Goal: Communication & Community: Answer question/provide support

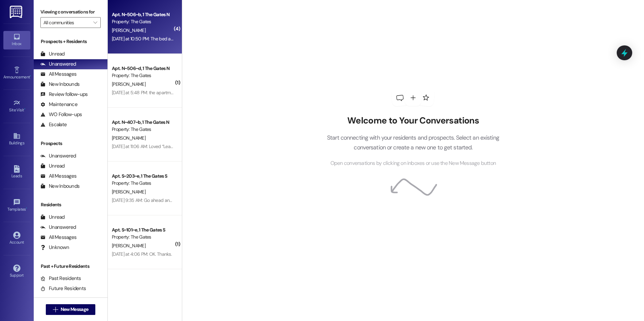
click at [143, 30] on div "[PERSON_NAME]" at bounding box center [143, 30] width 64 height 8
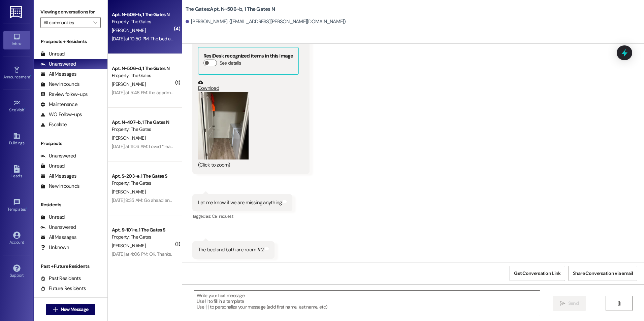
scroll to position [25114, 0]
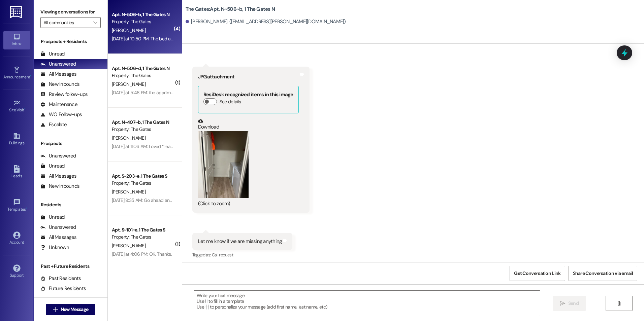
click at [264, 190] on div "(Click to zoom)" at bounding box center [248, 169] width 101 height 77
click at [210, 198] on button "Zoom image" at bounding box center [223, 164] width 51 height 67
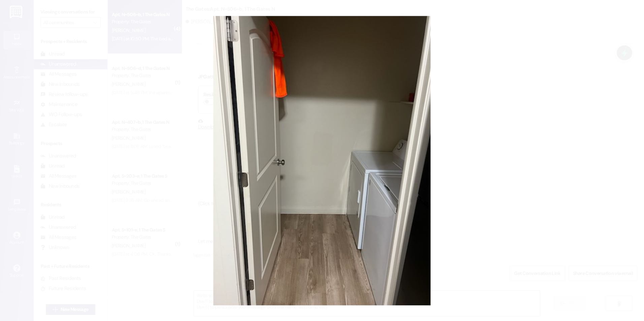
drag, startPoint x: 152, startPoint y: 129, endPoint x: 145, endPoint y: 189, distance: 60.4
click at [147, 189] on button "Unzoom image" at bounding box center [322, 160] width 644 height 321
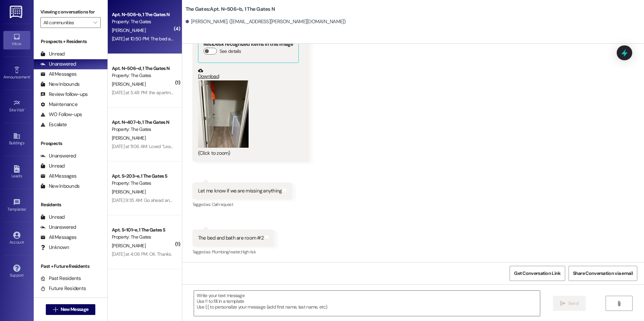
scroll to position [25182, 0]
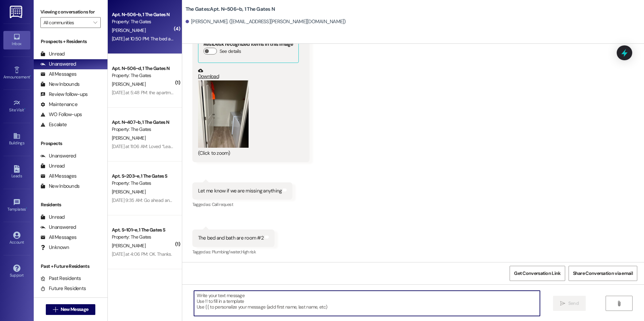
click at [268, 311] on textarea at bounding box center [367, 303] width 346 height 25
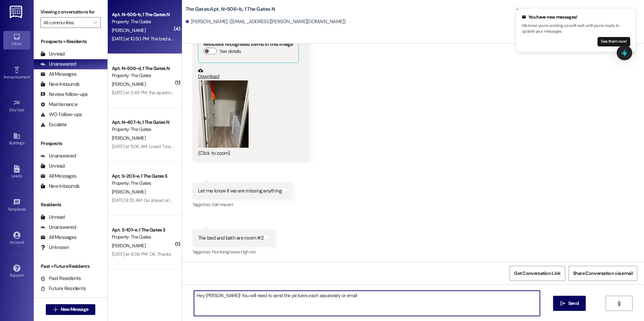
click at [357, 294] on textarea "Hey [PERSON_NAME]! You will need to send the pictures each separately or email" at bounding box center [367, 303] width 346 height 25
type textarea "Hey [PERSON_NAME]! You will need to send the pictures each separately or email …"
click at [570, 310] on button " Send" at bounding box center [569, 303] width 33 height 15
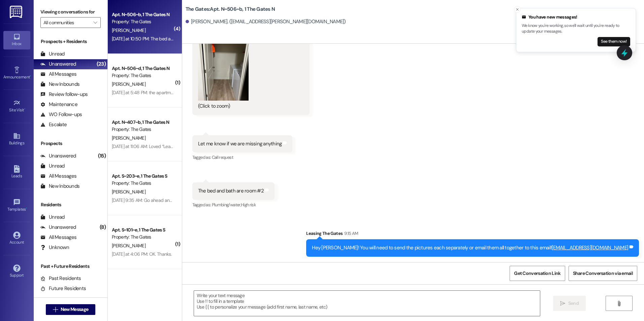
scroll to position [25263, 0]
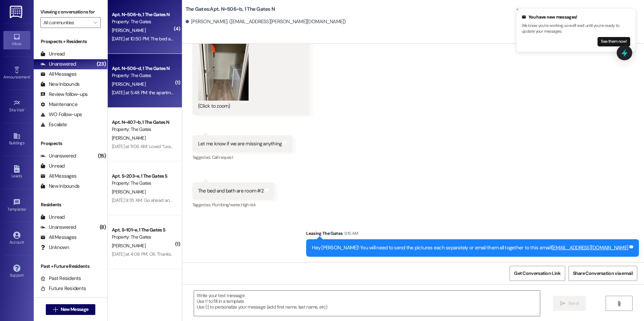
click at [145, 79] on div "Apt. N~506~d, 1 The Gates N Property: The Gates" at bounding box center [143, 72] width 64 height 16
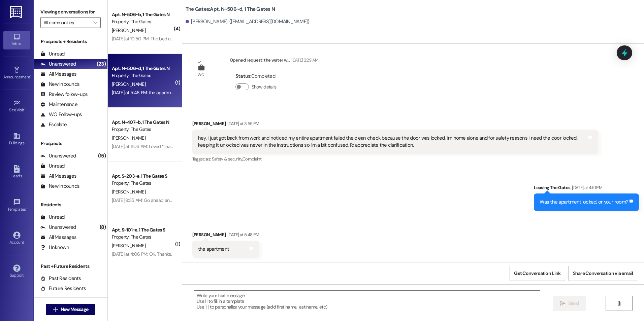
scroll to position [16827, 0]
click at [271, 303] on textarea at bounding box center [367, 303] width 346 height 25
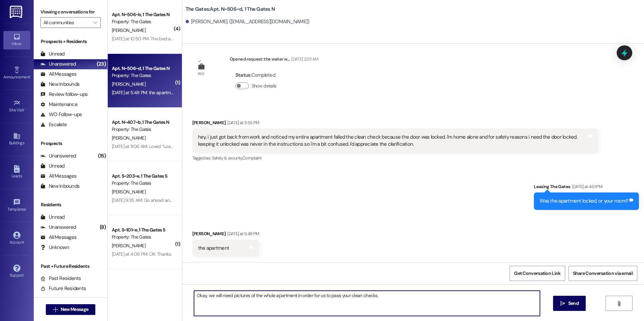
drag, startPoint x: 407, startPoint y: 297, endPoint x: 291, endPoint y: 302, distance: 115.3
click at [291, 302] on textarea "Okay, we will need pictures of the whole apartment in order for us to pass your…" at bounding box center [367, 303] width 346 height 25
type textarea "Okay, we will need pictures of the whole apartment so we can check for cleanlin…"
click at [573, 304] on span "Send" at bounding box center [573, 303] width 10 height 7
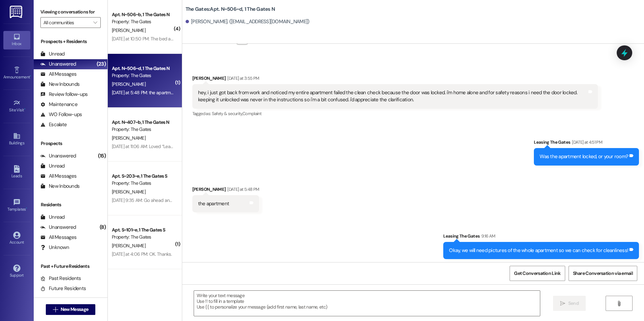
scroll to position [16873, 0]
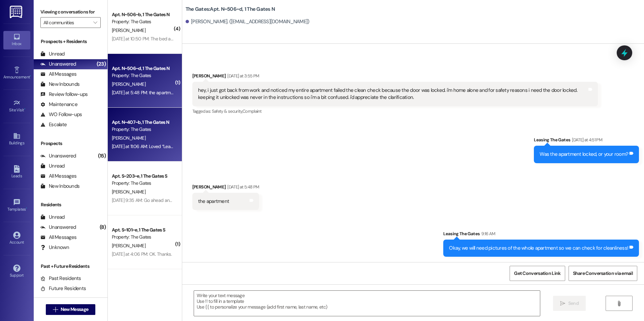
click at [150, 139] on div "[PERSON_NAME]" at bounding box center [143, 138] width 64 height 8
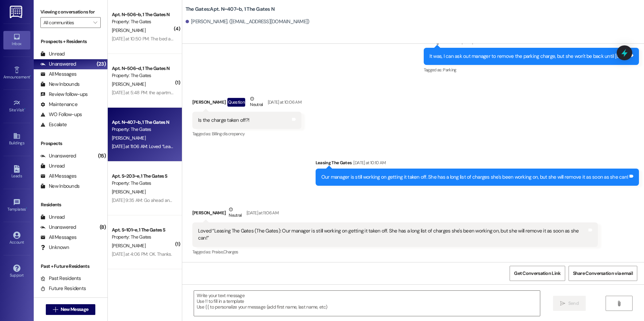
scroll to position [9187, 0]
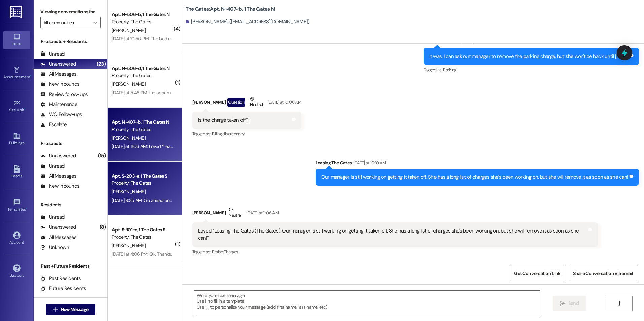
click at [162, 196] on div "[PERSON_NAME]" at bounding box center [143, 192] width 64 height 8
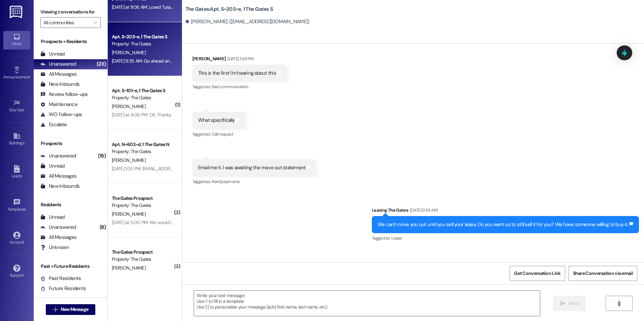
scroll to position [236, 0]
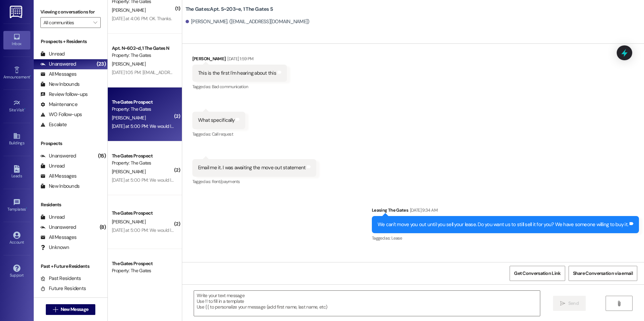
click at [146, 133] on div "The Gates Prospect Property: The Gates [PERSON_NAME] [DATE] at 5:00 PM: We woul…" at bounding box center [145, 115] width 74 height 54
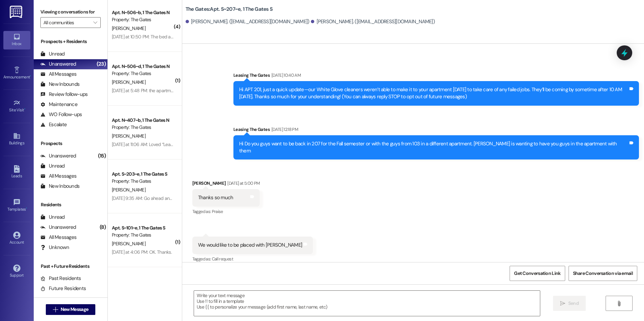
scroll to position [0, 0]
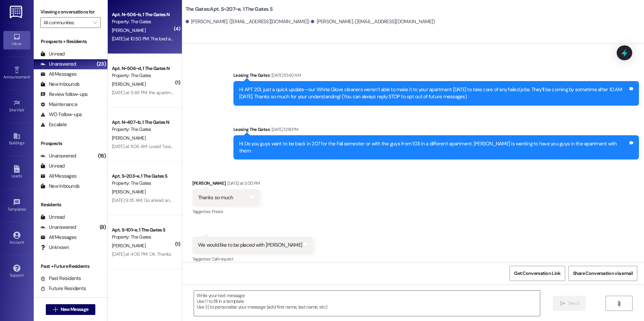
click at [121, 29] on span "[PERSON_NAME]" at bounding box center [129, 30] width 34 height 6
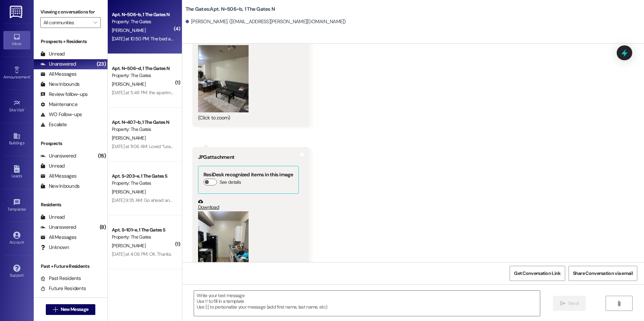
scroll to position [25569, 0]
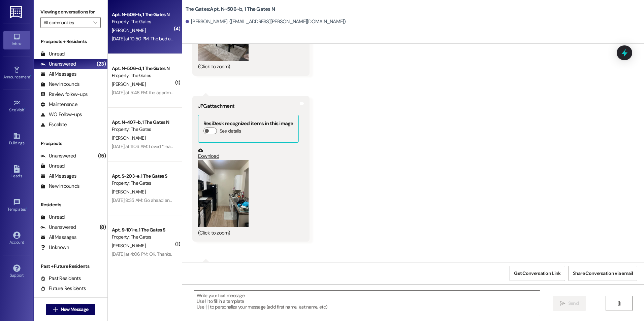
click at [236, 61] on button "Zoom image" at bounding box center [223, 27] width 51 height 67
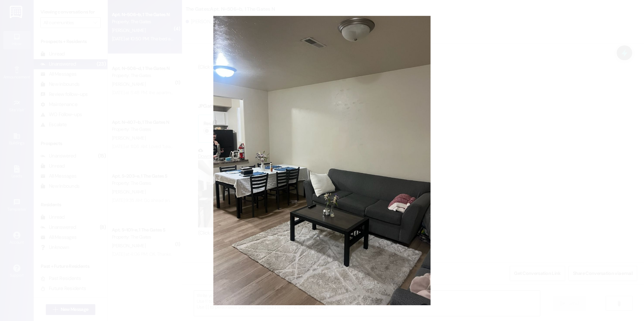
drag, startPoint x: 248, startPoint y: 100, endPoint x: 247, endPoint y: 123, distance: 22.9
click at [247, 123] on button "Unzoom image" at bounding box center [322, 160] width 644 height 321
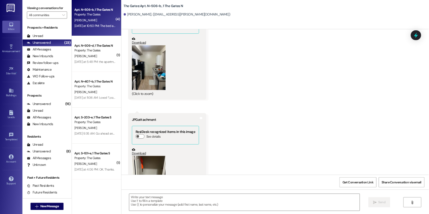
scroll to position [25670, 0]
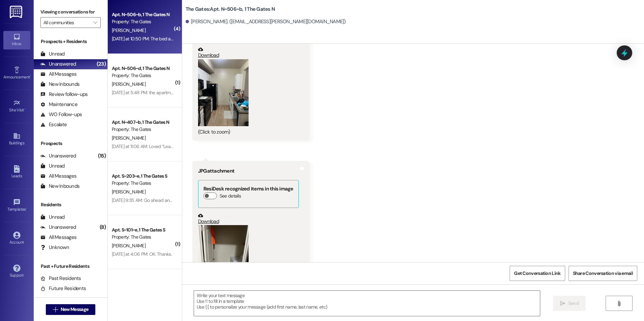
click at [221, 127] on button "Zoom image" at bounding box center [223, 92] width 51 height 67
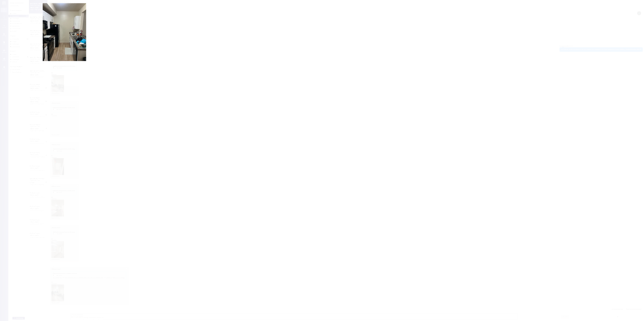
scroll to position [23014, 0]
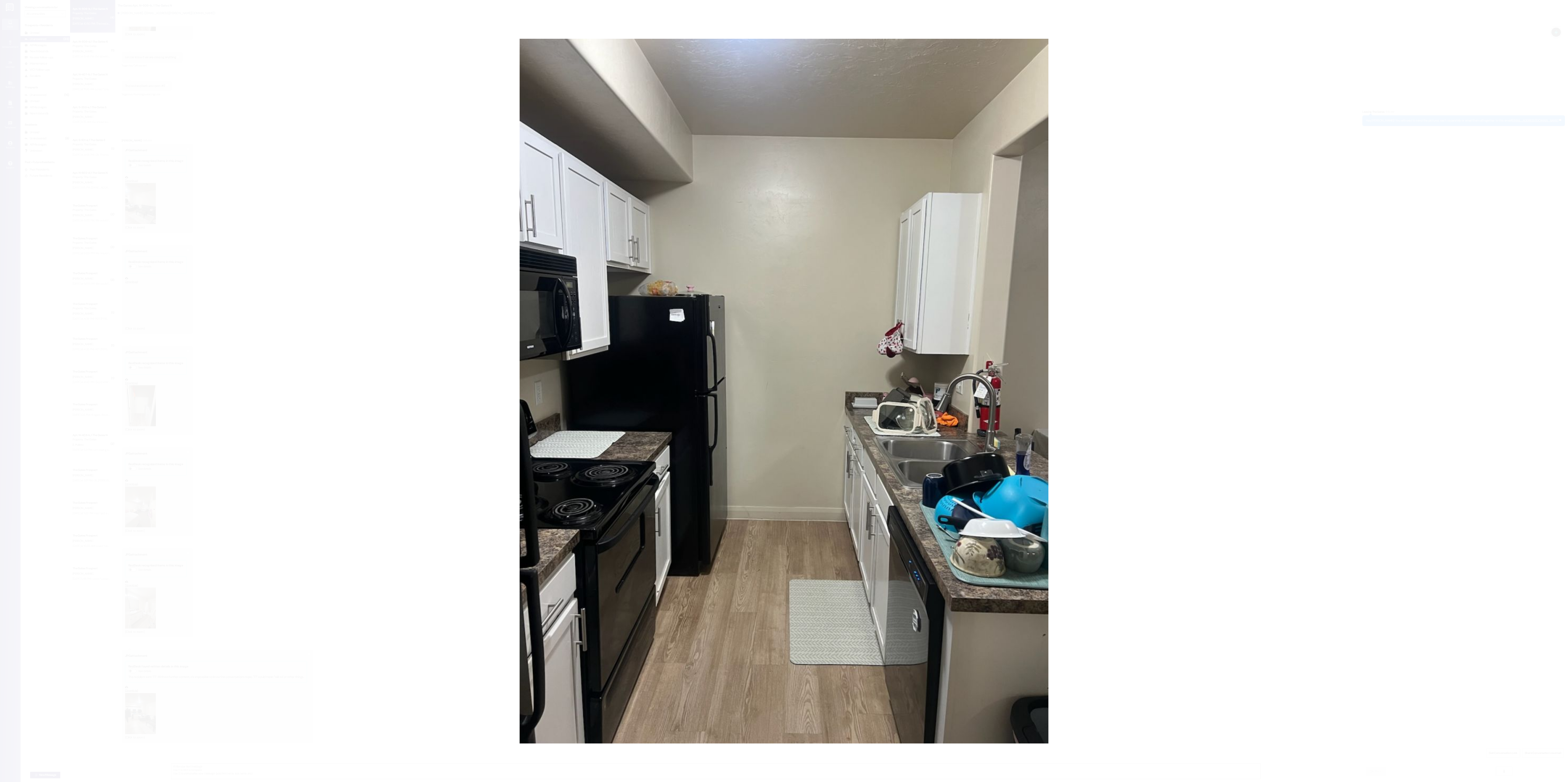
drag, startPoint x: 390, startPoint y: 201, endPoint x: 383, endPoint y: 439, distance: 238.1
click at [376, 195] on button "Unzoom image" at bounding box center [784, 391] width 1568 height 782
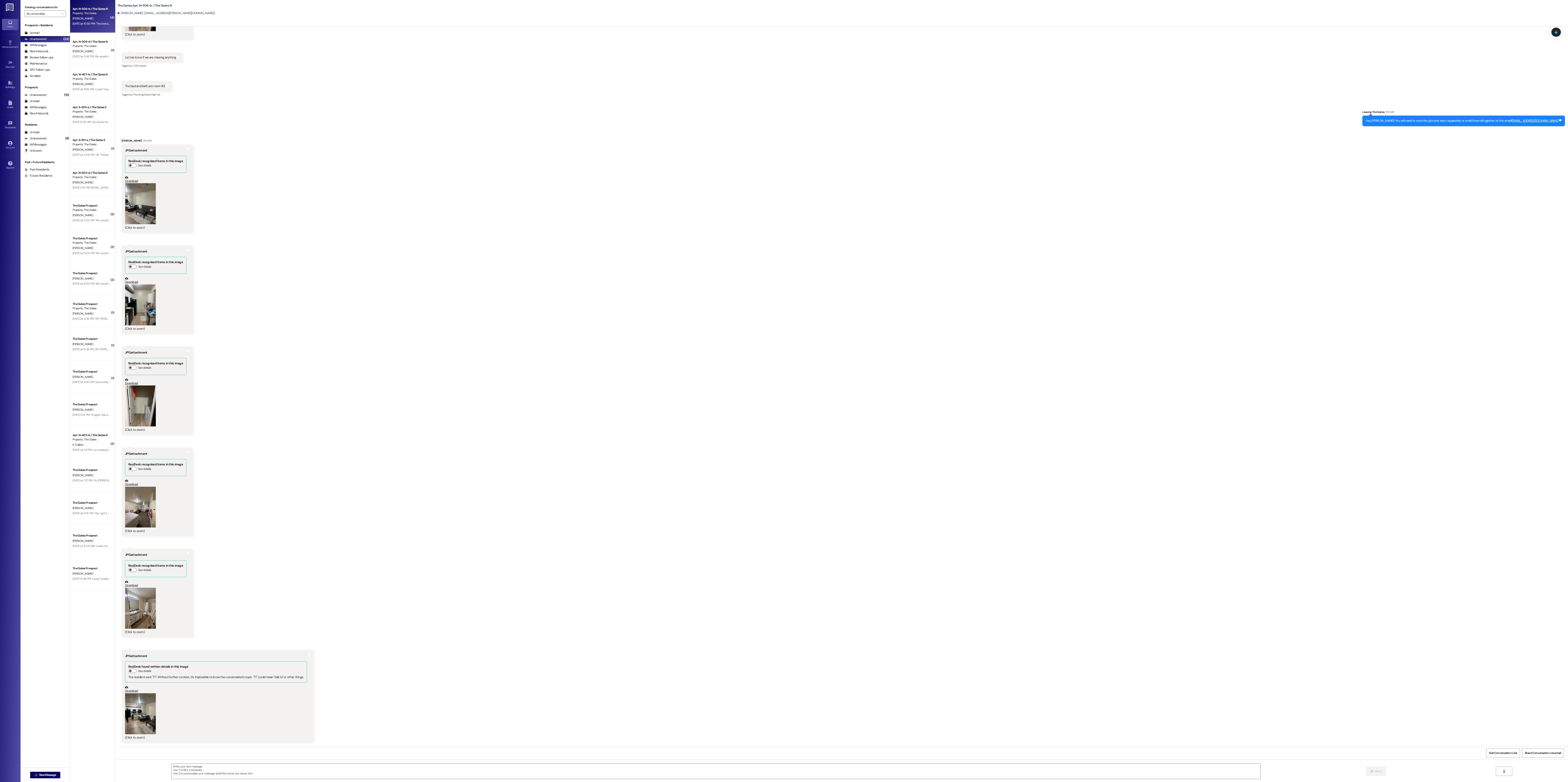
drag, startPoint x: 225, startPoint y: 100, endPoint x: 228, endPoint y: 99, distance: 3.2
click at [226, 100] on div "Sent via SMS Leasing The Gates 9:15 AM Hey [PERSON_NAME]! You will need to send…" at bounding box center [842, 114] width 1452 height 29
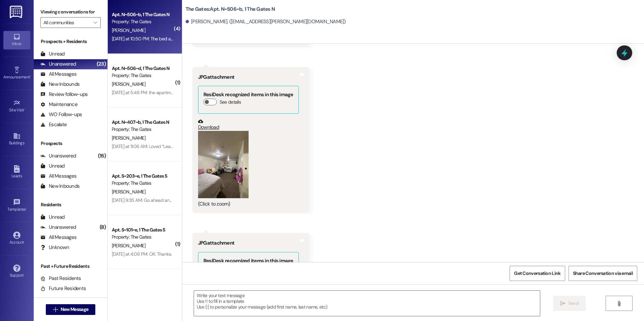
scroll to position [26033, 0]
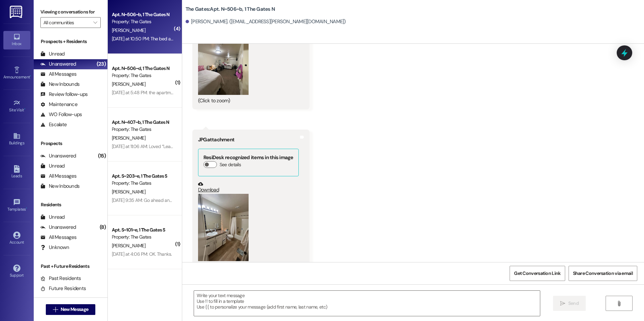
click at [234, 95] on button "Zoom image" at bounding box center [223, 61] width 51 height 67
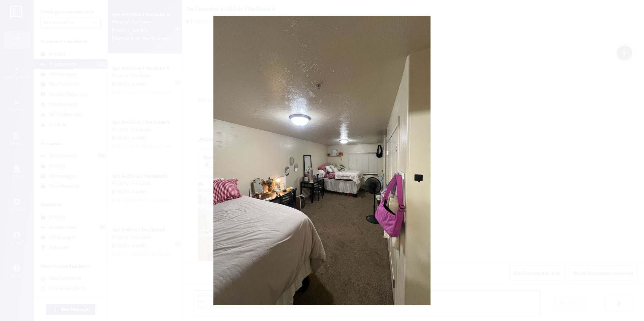
click at [175, 92] on button "Unzoom image" at bounding box center [322, 160] width 644 height 321
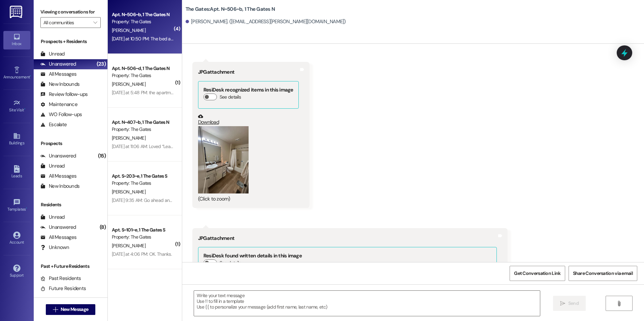
scroll to position [26168, 0]
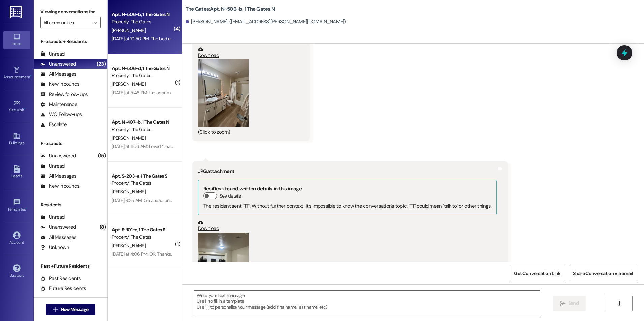
click at [223, 127] on button "Zoom image" at bounding box center [223, 92] width 51 height 67
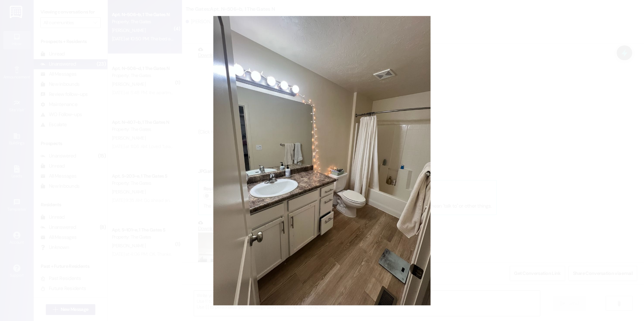
drag, startPoint x: 148, startPoint y: 86, endPoint x: 166, endPoint y: 169, distance: 85.3
click at [166, 170] on button "Unzoom image" at bounding box center [322, 160] width 644 height 321
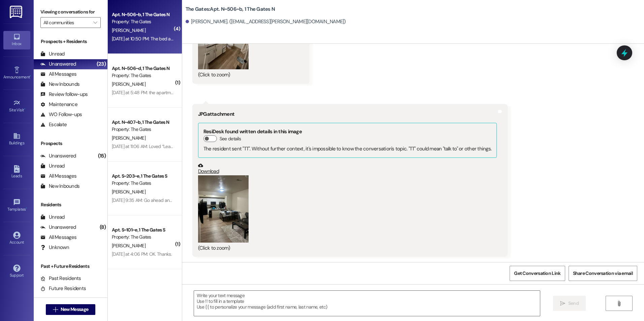
scroll to position [26276, 0]
click at [238, 187] on button "Zoom image" at bounding box center [223, 208] width 51 height 67
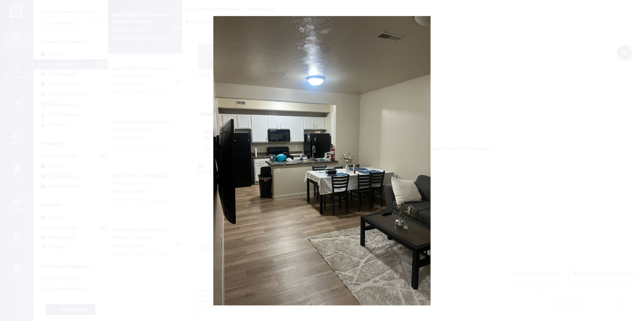
drag, startPoint x: 213, startPoint y: 160, endPoint x: 218, endPoint y: 233, distance: 74.0
click at [220, 234] on button "Unzoom image" at bounding box center [322, 160] width 644 height 321
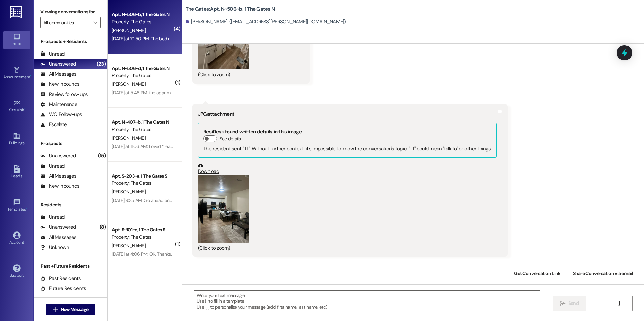
scroll to position [26175, 0]
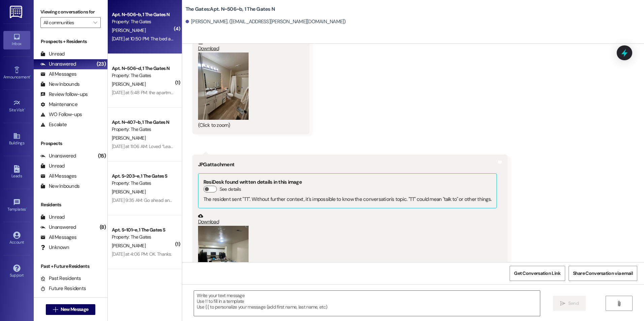
click at [225, 120] on button "Zoom image" at bounding box center [223, 86] width 51 height 67
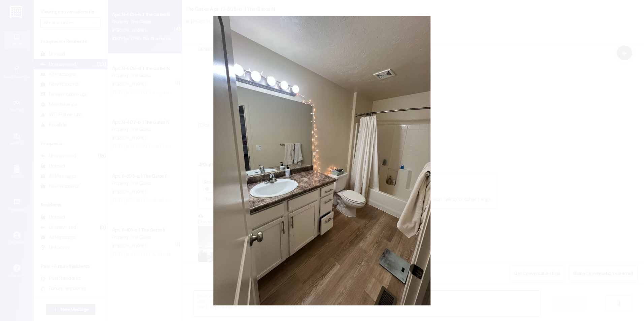
drag, startPoint x: 492, startPoint y: 148, endPoint x: 477, endPoint y: 287, distance: 140.3
click at [477, 289] on button "Unzoom image" at bounding box center [322, 160] width 644 height 321
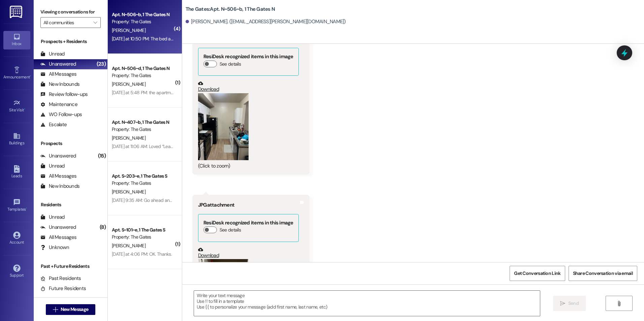
scroll to position [25636, 0]
click at [226, 160] on button "Zoom image" at bounding box center [223, 126] width 51 height 67
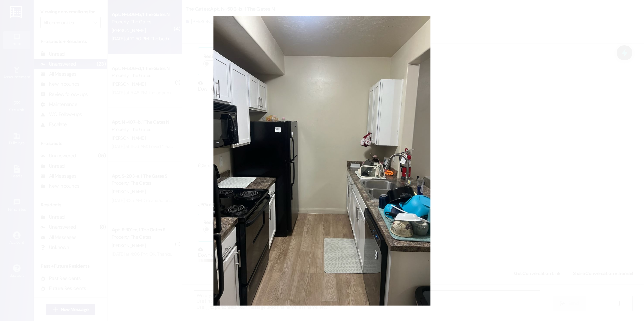
drag, startPoint x: 541, startPoint y: 153, endPoint x: 553, endPoint y: 339, distance: 186.0
click at [553, 321] on html "Inbox Go to Inbox Announcement • Send A Text Announcement Site Visit • Go to Si…" at bounding box center [322, 160] width 644 height 321
drag, startPoint x: 173, startPoint y: 159, endPoint x: 179, endPoint y: 228, distance: 68.9
click at [179, 227] on button "Unzoom image" at bounding box center [322, 160] width 644 height 321
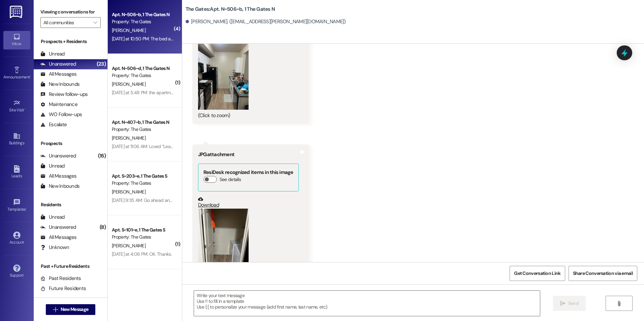
scroll to position [25737, 0]
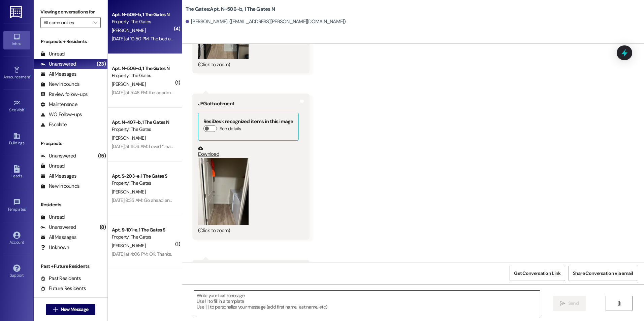
click at [316, 301] on textarea at bounding box center [367, 303] width 346 height 25
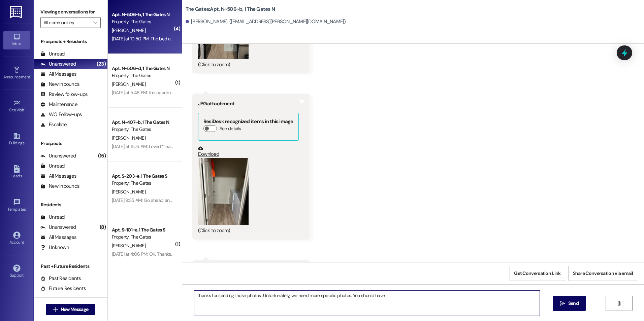
click at [401, 297] on textarea "Thanks for sending those photos...Unfortunately, we need more specific photos. …" at bounding box center [367, 303] width 346 height 25
click at [421, 296] on textarea "Thanks for sending those photos...Unfortunately, we need more specific photos. …" at bounding box center [367, 303] width 346 height 25
click at [453, 293] on textarea "Thanks for sending those photos...Unfortunately, we need more specific photos. …" at bounding box center [367, 303] width 346 height 25
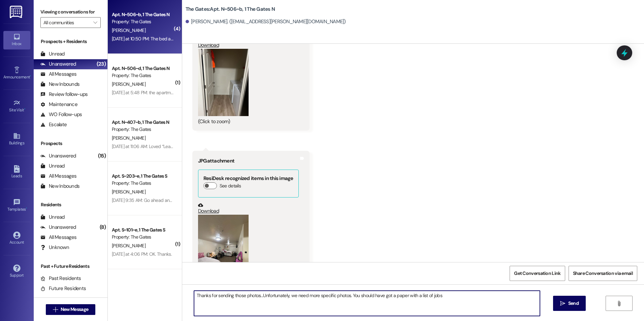
scroll to position [25804, 0]
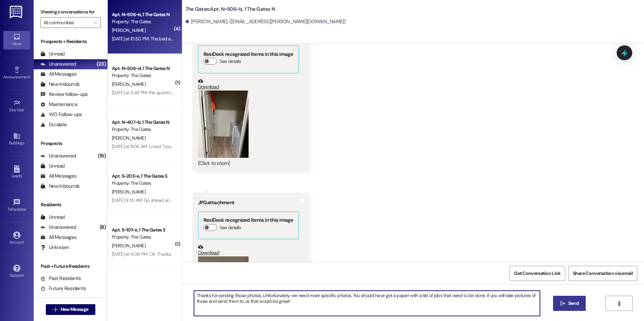
type textarea "Thanks for sending those photos...Unfortunately, we need more specific photos. …"
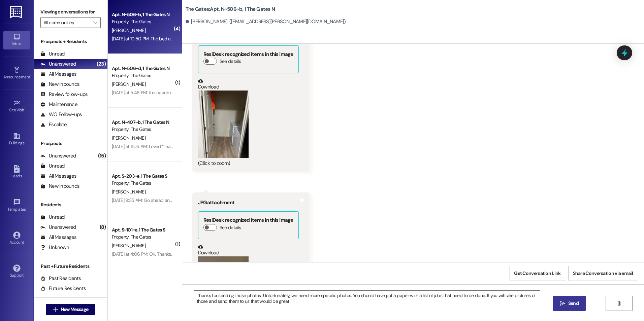
click at [571, 302] on span "Send" at bounding box center [573, 303] width 10 height 7
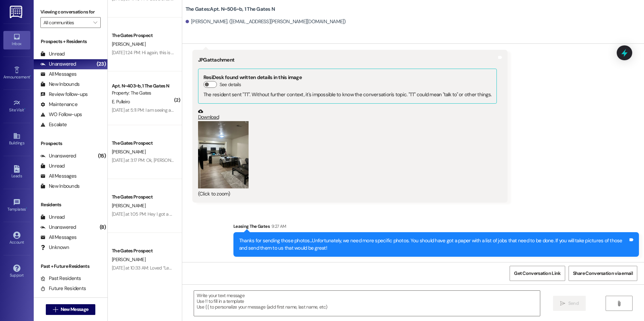
scroll to position [26330, 0]
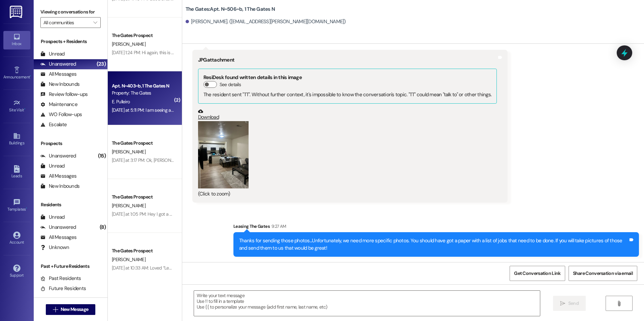
click at [143, 107] on div "[DATE] at 5:11 PM: I am seeing a charge I paid for wall damage for $12. I was n…" at bounding box center [352, 110] width 481 height 6
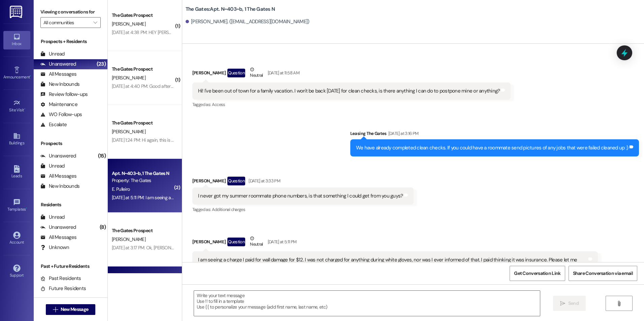
scroll to position [528, 0]
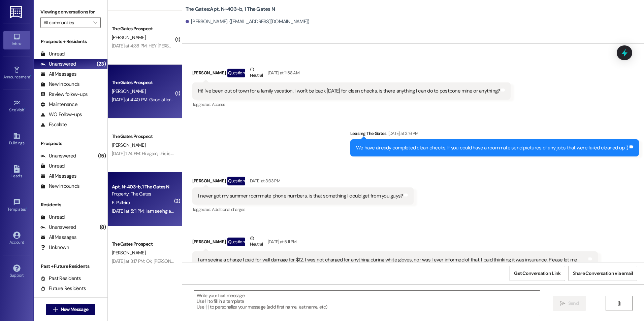
click at [144, 112] on div "The Gates Prospect [PERSON_NAME] [DATE] at 4:40 PM: Good afternoon. I tried to …" at bounding box center [145, 92] width 74 height 54
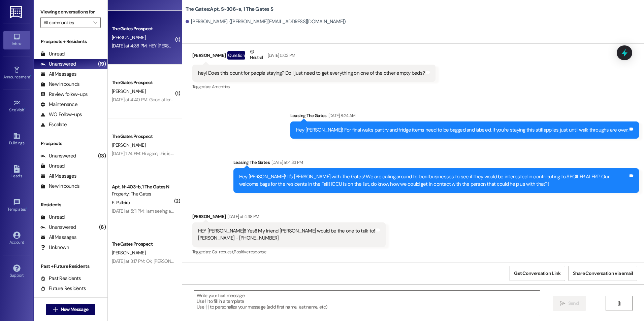
scroll to position [22648, 0]
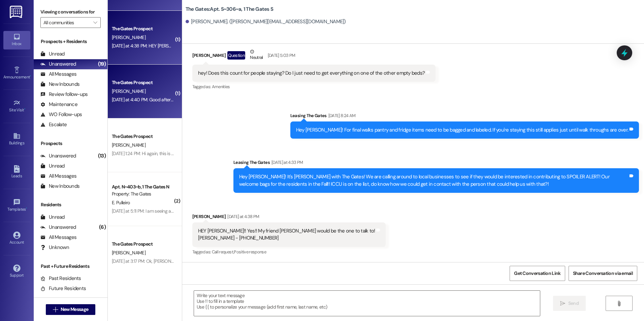
click at [141, 75] on div "The Gates Prospect [PERSON_NAME] [DATE] at 4:40 PM: Good afternoon. I tried to …" at bounding box center [145, 92] width 74 height 54
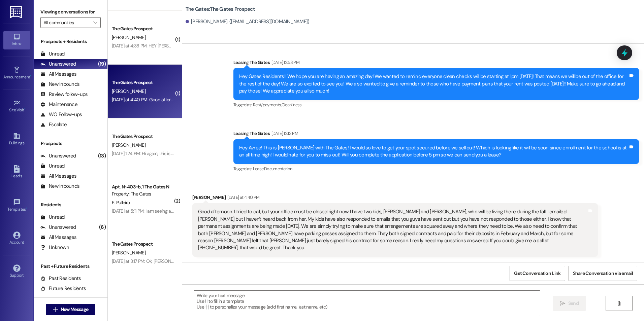
scroll to position [2297, 0]
